Goal: Information Seeking & Learning: Learn about a topic

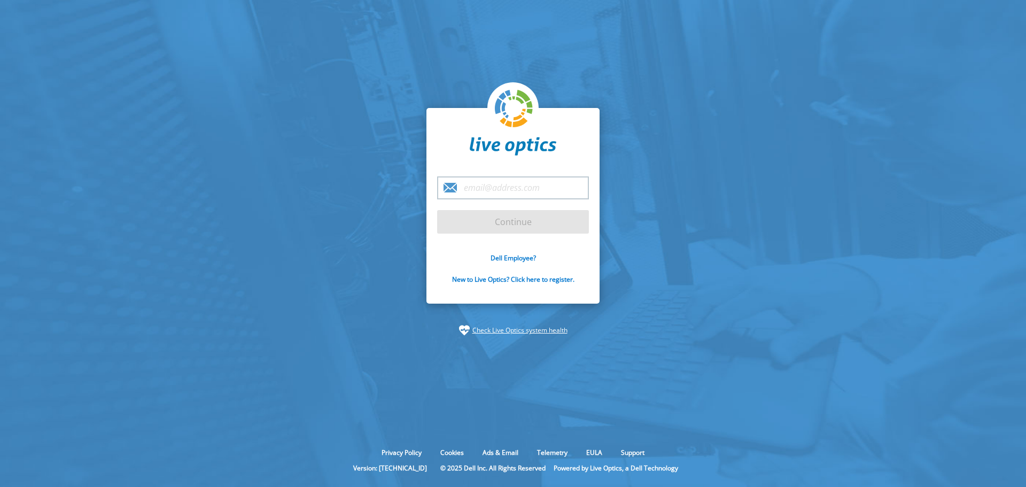
click at [522, 190] on input "email" at bounding box center [513, 187] width 152 height 23
type input "[EMAIL_ADDRESS][DOMAIN_NAME]"
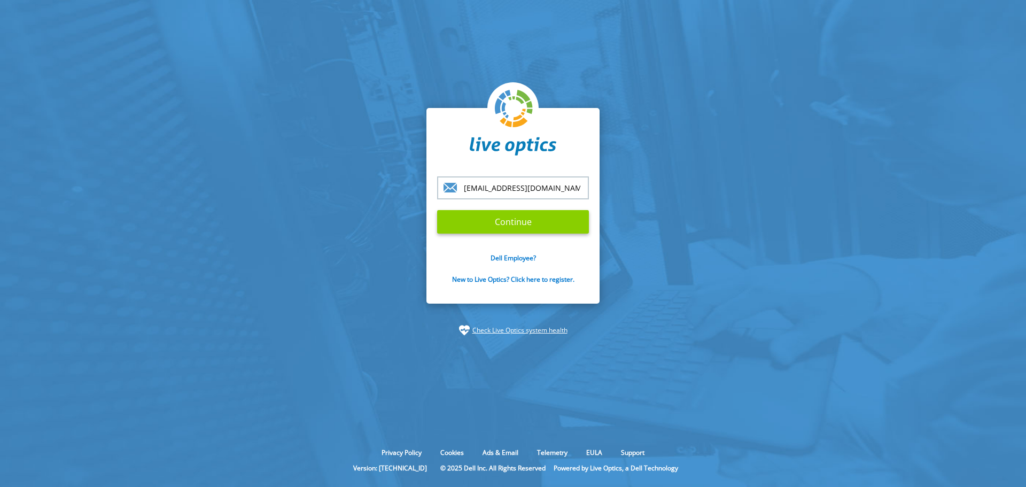
click at [516, 221] on input "Continue" at bounding box center [513, 222] width 152 height 24
click at [495, 223] on input "Continue" at bounding box center [513, 222] width 152 height 24
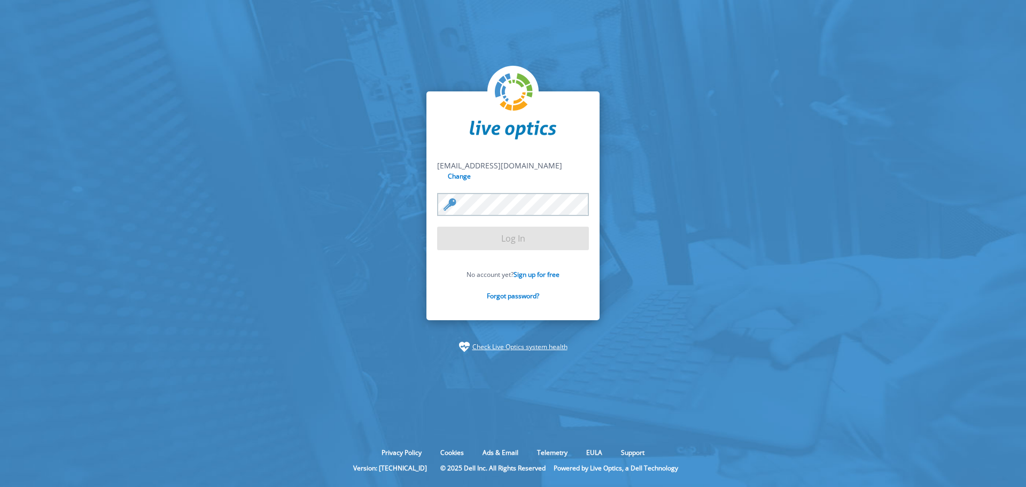
click at [765, 223] on section "joaopaulo@ersolucoes.com.br joaopaulo@ersolucoes.com.br Change Log In No accoun…" at bounding box center [513, 222] width 1026 height 444
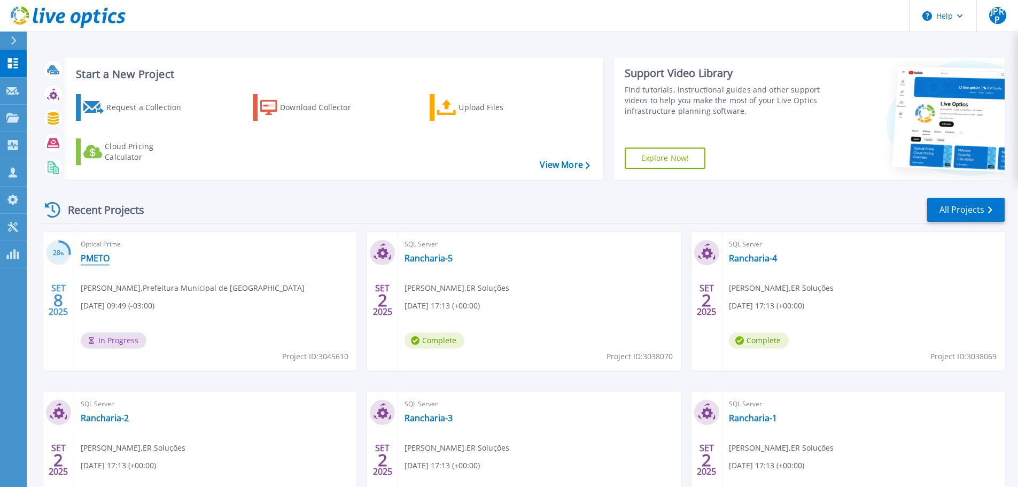
click at [93, 258] on link "PMETO" at bounding box center [95, 258] width 29 height 11
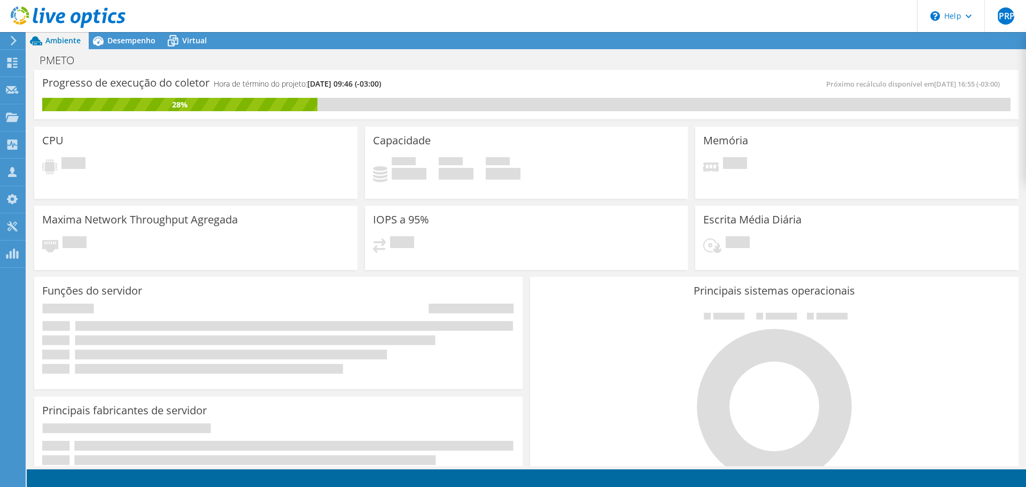
click at [588, 136] on div "Capacidade Usado 0 GiB Disponível 0 GiB Total 0 GiB" at bounding box center [526, 163] width 323 height 72
click at [60, 12] on icon at bounding box center [68, 17] width 115 height 22
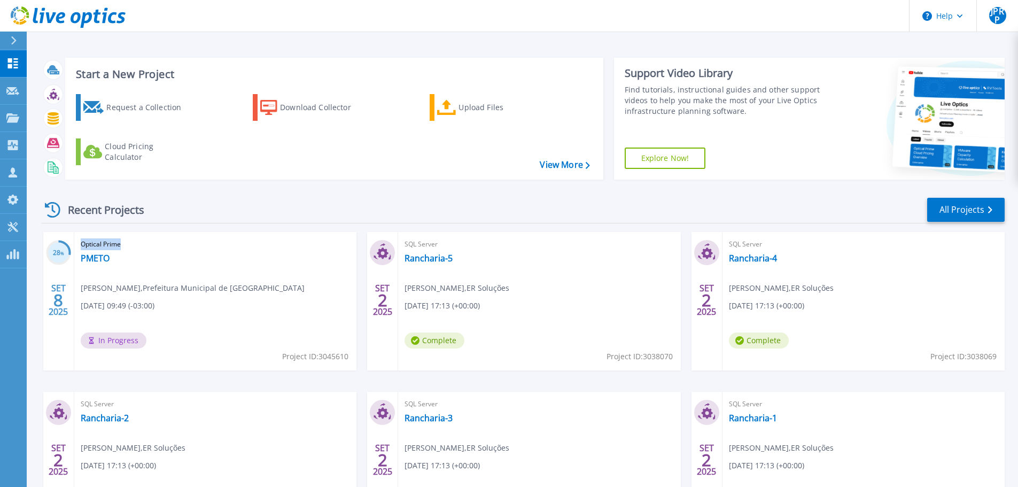
drag, startPoint x: 122, startPoint y: 244, endPoint x: 81, endPoint y: 245, distance: 41.7
click at [81, 245] on span "Optical Prime" at bounding box center [215, 244] width 269 height 12
click at [99, 257] on link "PMETO" at bounding box center [95, 258] width 29 height 11
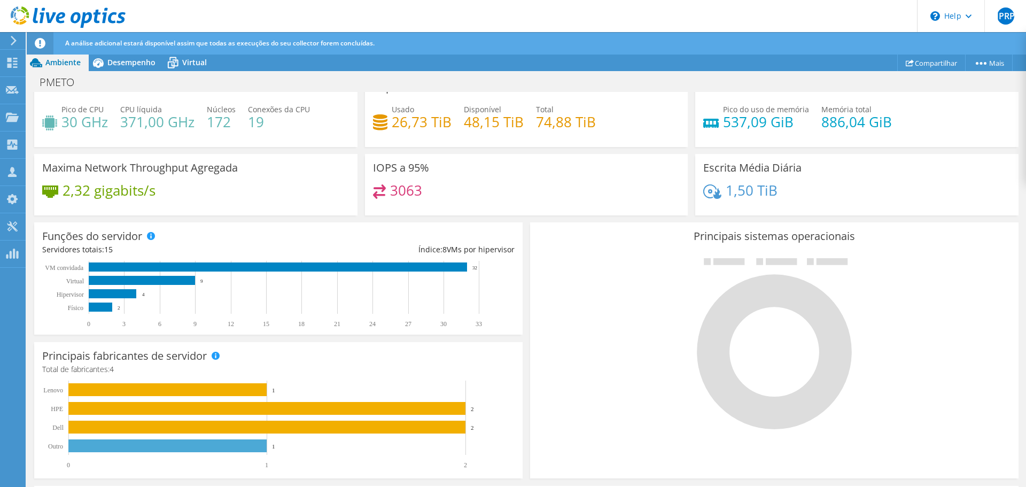
scroll to position [105, 0]
click at [130, 61] on span "Desempenho" at bounding box center [131, 62] width 48 height 10
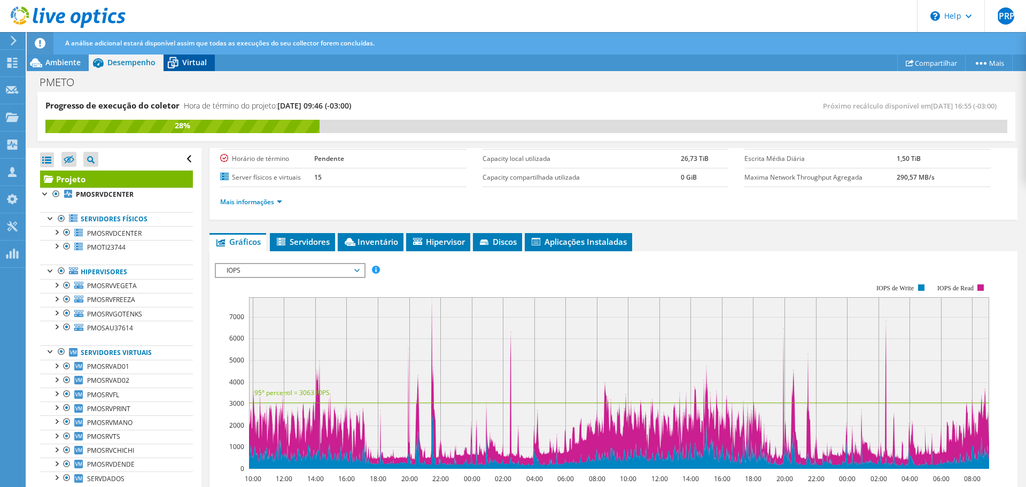
click at [184, 59] on span "Virtual" at bounding box center [194, 62] width 25 height 10
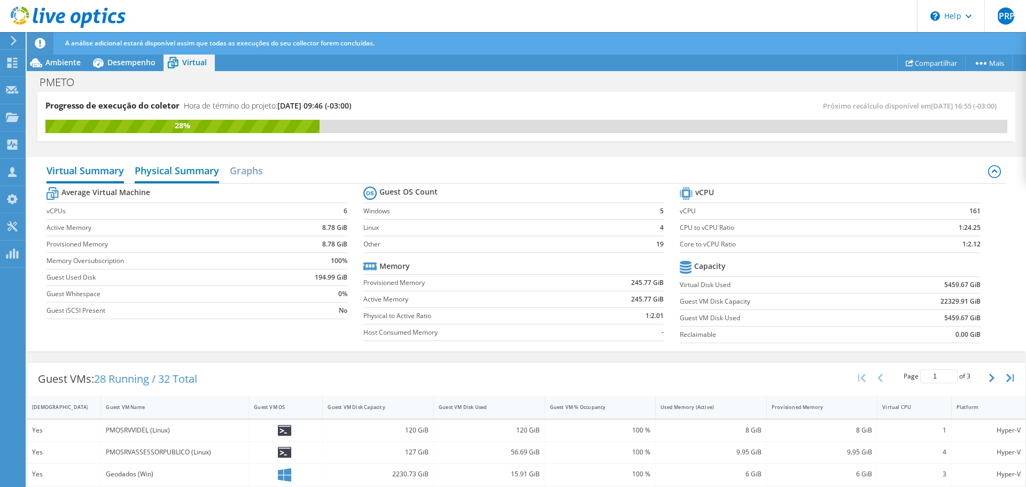
click at [175, 174] on h2 "Physical Summary" at bounding box center [177, 172] width 84 height 24
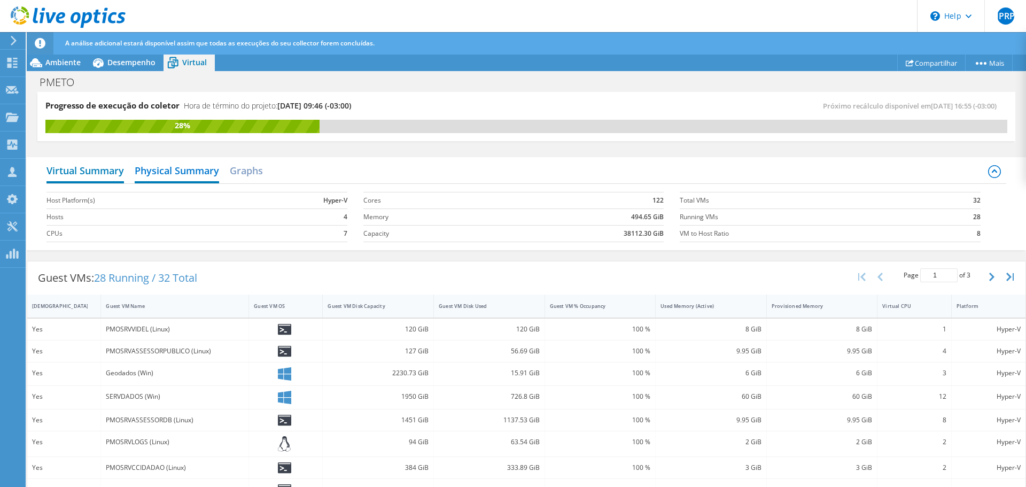
click at [98, 168] on h2 "Virtual Summary" at bounding box center [86, 172] width 78 height 24
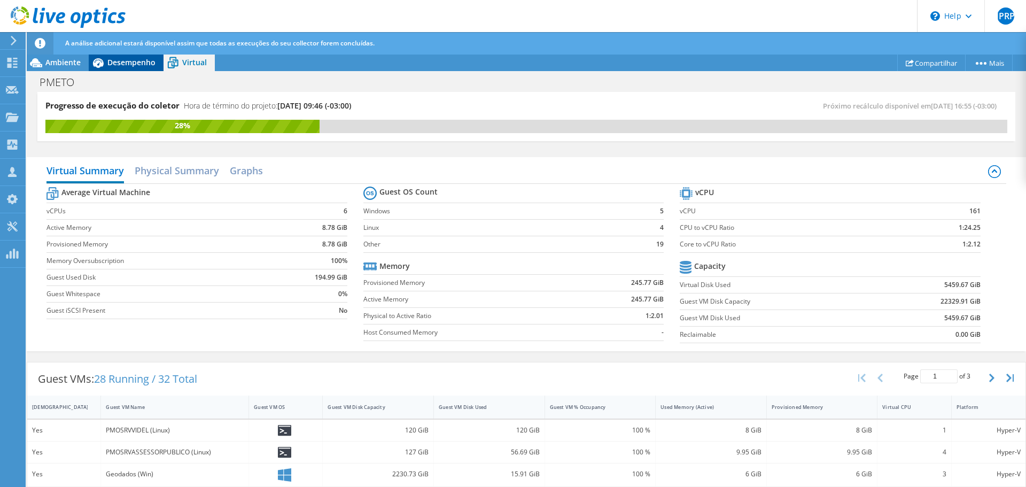
click at [119, 60] on span "Desempenho" at bounding box center [131, 62] width 48 height 10
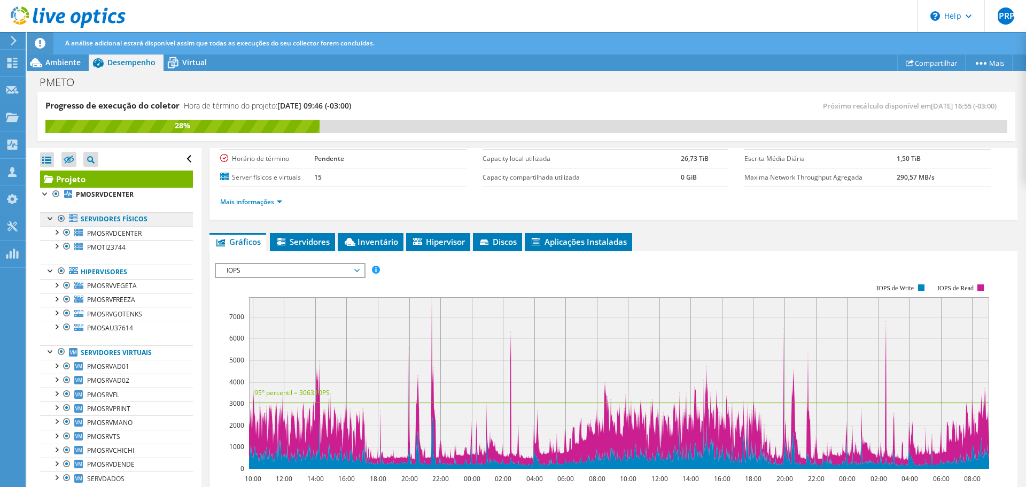
click at [111, 215] on link "Servidores físicos" at bounding box center [116, 219] width 153 height 14
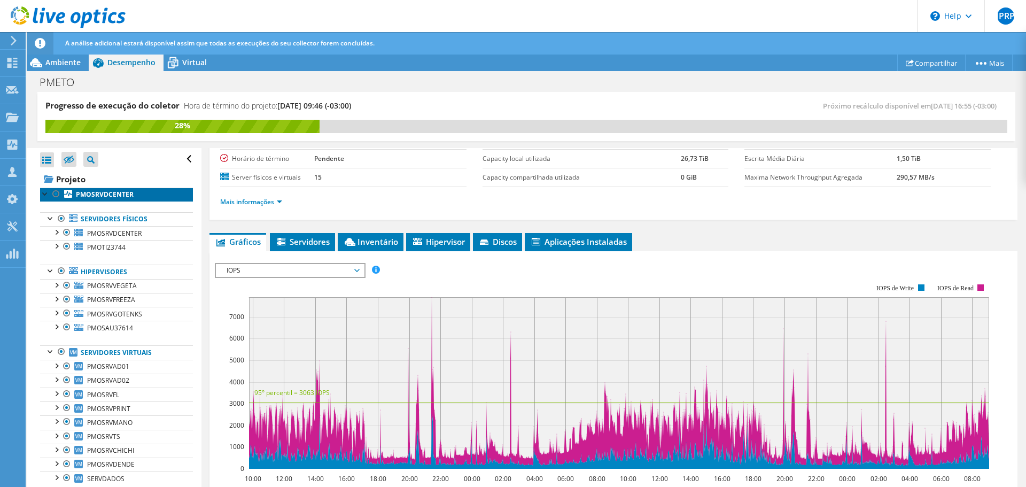
click at [103, 192] on b "PMOSRVDCENTER" at bounding box center [105, 194] width 58 height 9
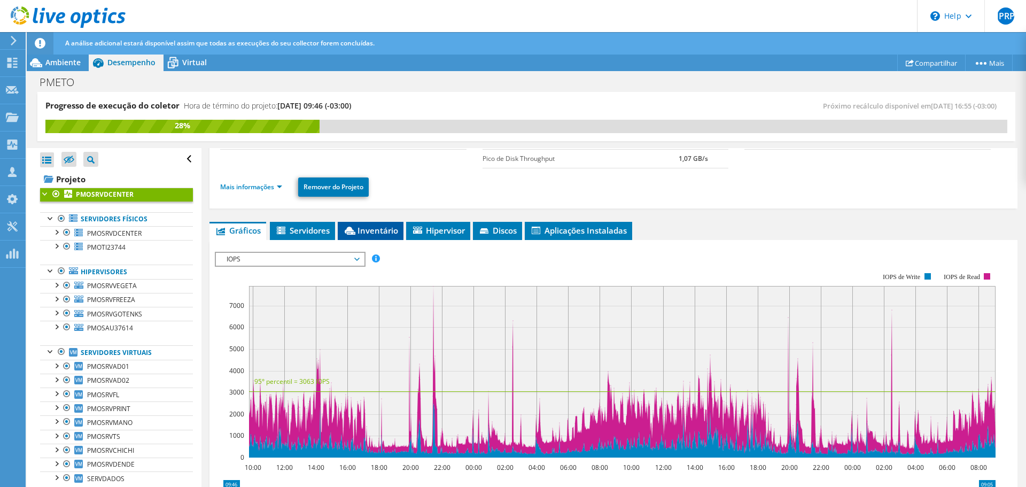
click at [380, 224] on li "Inventário" at bounding box center [371, 231] width 66 height 18
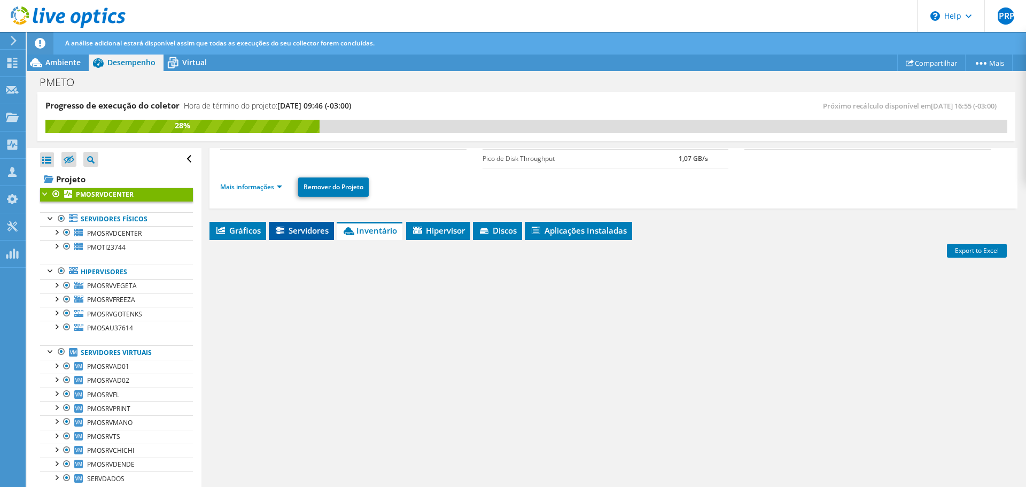
click at [306, 226] on span "Servidores" at bounding box center [301, 230] width 55 height 11
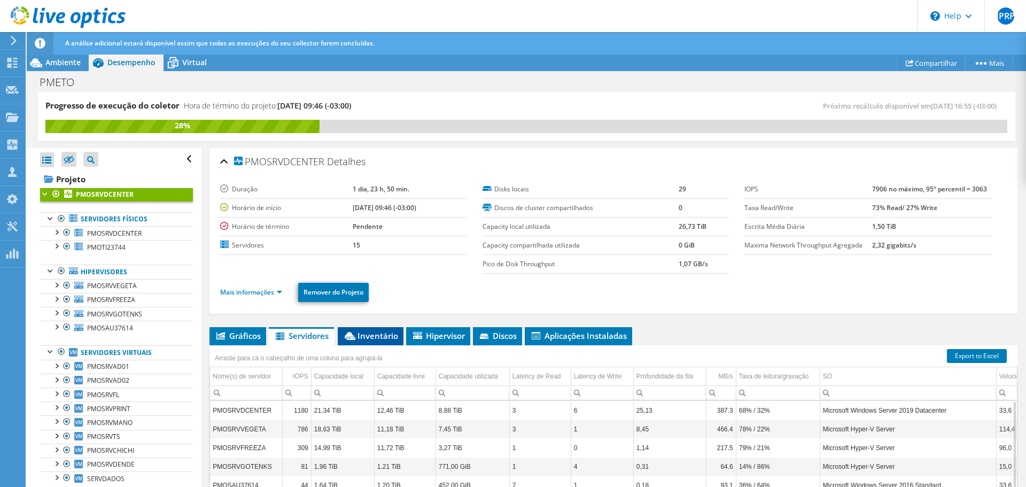
click at [365, 329] on li "Inventário" at bounding box center [371, 336] width 66 height 18
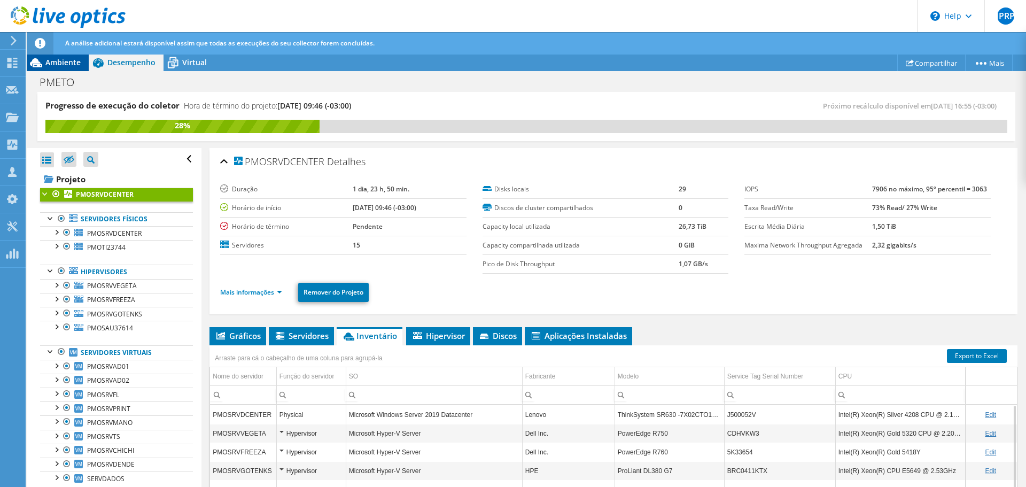
click at [60, 63] on span "Ambiente" at bounding box center [62, 62] width 35 height 10
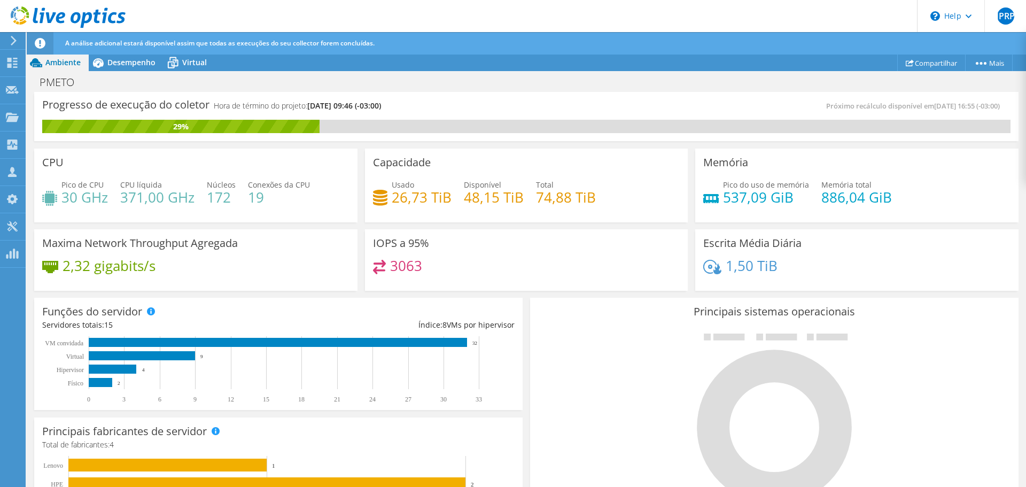
click at [598, 376] on div at bounding box center [774, 418] width 472 height 180
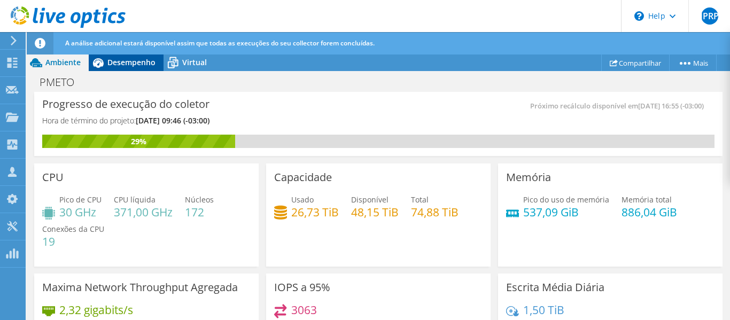
click at [145, 57] on span "Desempenho" at bounding box center [131, 62] width 48 height 10
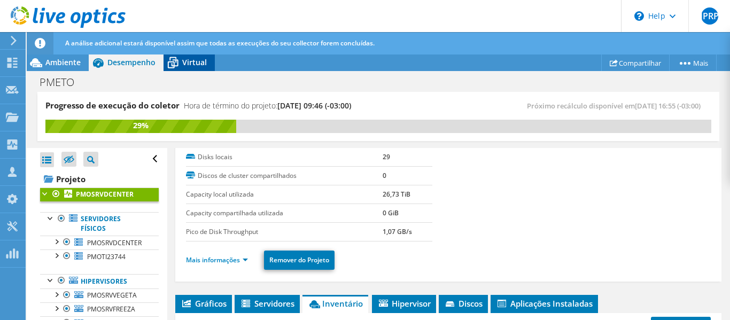
click at [191, 61] on span "Virtual" at bounding box center [194, 62] width 25 height 10
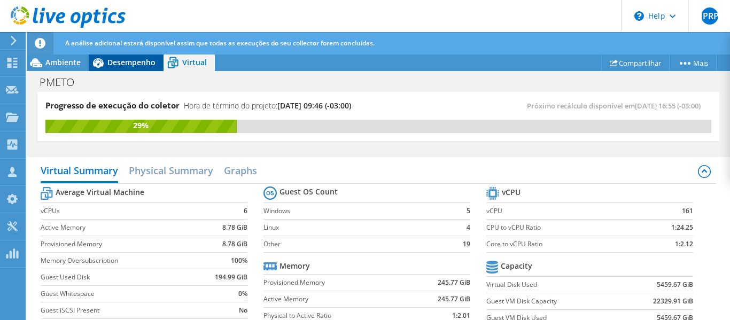
click at [111, 67] on div "Desempenho" at bounding box center [126, 62] width 75 height 17
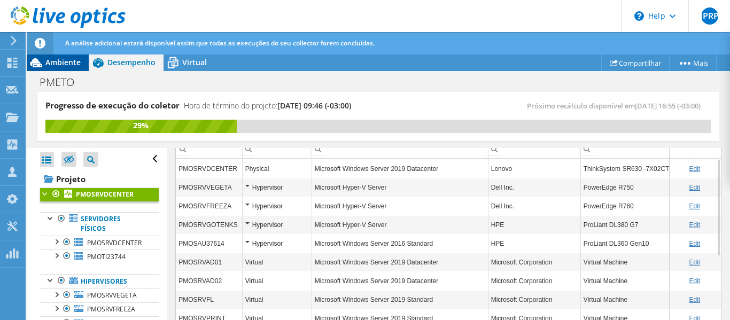
click at [74, 62] on span "Ambiente" at bounding box center [62, 62] width 35 height 10
